Goal: Task Accomplishment & Management: Complete application form

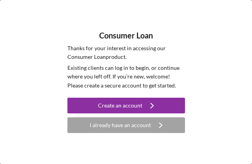
click at [139, 126] on div "I already have an account" at bounding box center [120, 125] width 61 height 16
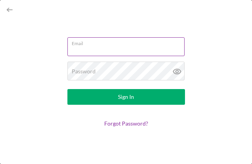
type input "[PERSON_NAME][EMAIL_ADDRESS][PERSON_NAME][DOMAIN_NAME]"
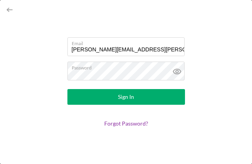
click at [98, 91] on button "Sign In" at bounding box center [125, 97] width 117 height 16
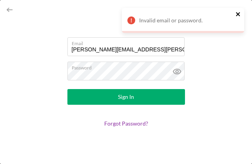
drag, startPoint x: 240, startPoint y: 12, endPoint x: 219, endPoint y: 40, distance: 34.8
click at [239, 13] on icon "close" at bounding box center [237, 14] width 5 height 6
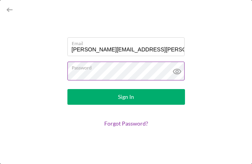
click at [179, 72] on icon at bounding box center [177, 71] width 20 height 20
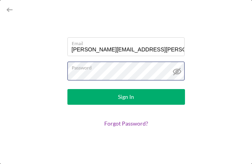
click at [0, 78] on html "Email [PERSON_NAME][EMAIL_ADDRESS][PERSON_NAME][DOMAIN_NAME] Password Sign In F…" at bounding box center [126, 82] width 252 height 164
click at [67, 89] on button "Sign In" at bounding box center [125, 97] width 117 height 16
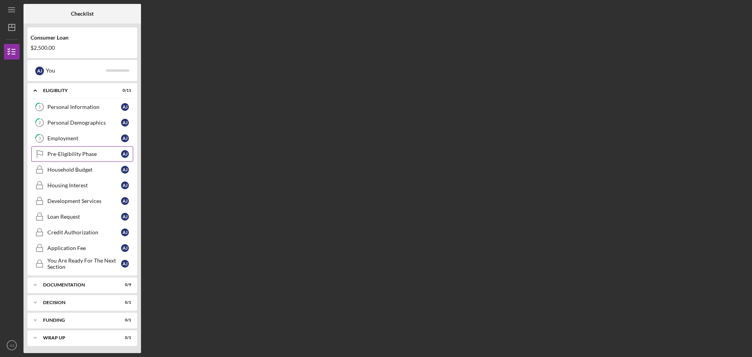
click at [93, 155] on div "Pre-Eligibility Phase" at bounding box center [84, 154] width 74 height 6
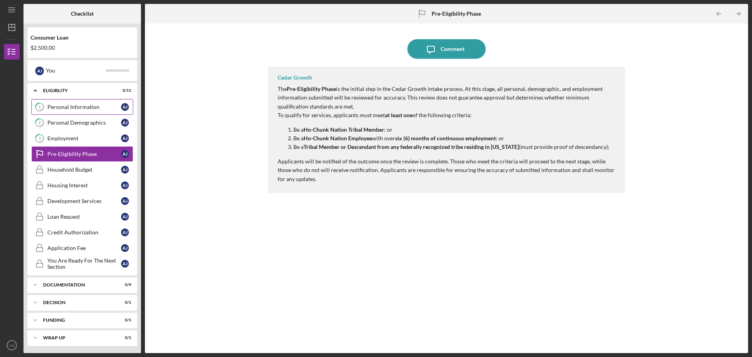
click at [84, 107] on div "Personal Information" at bounding box center [84, 107] width 74 height 6
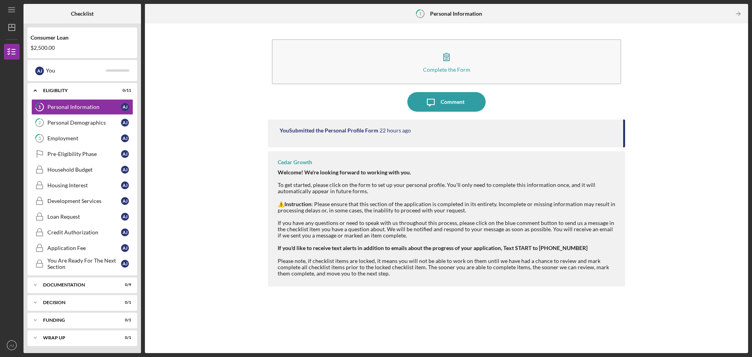
click at [251, 124] on div "You Submitted the Personal Profile Form 22 hours ago" at bounding box center [446, 133] width 357 height 28
click at [251, 131] on div "You Submitted the Personal Profile Form" at bounding box center [329, 130] width 99 height 6
click at [76, 163] on div "Documentation" at bounding box center [85, 284] width 84 height 5
click at [81, 141] on div "Employment" at bounding box center [84, 138] width 74 height 6
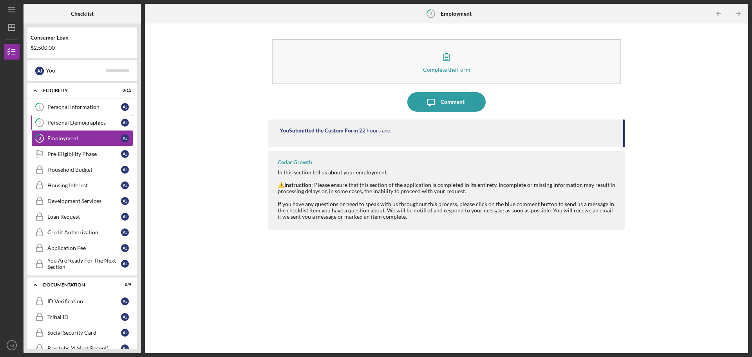
click at [75, 121] on div "Personal Demographics" at bounding box center [84, 122] width 74 height 6
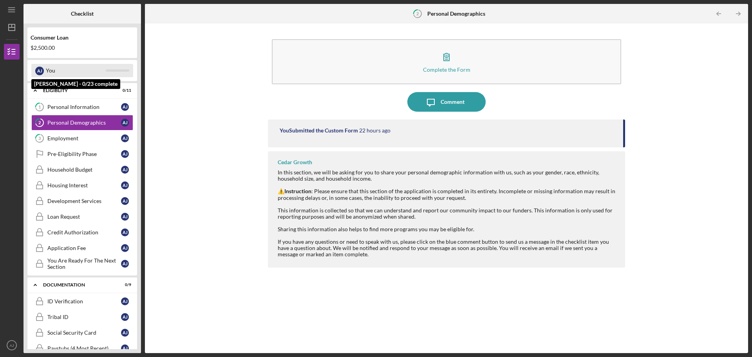
click at [74, 71] on div "You" at bounding box center [76, 70] width 60 height 13
